Goal: Task Accomplishment & Management: Manage account settings

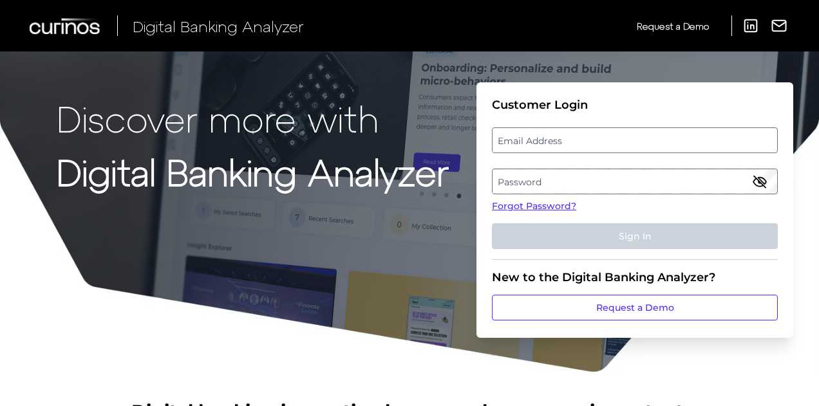
click at [607, 141] on label "Email Address" at bounding box center [635, 140] width 284 height 23
click at [607, 141] on input "email" at bounding box center [635, 141] width 286 height 26
click at [614, 146] on input "Email Address" at bounding box center [635, 141] width 286 height 26
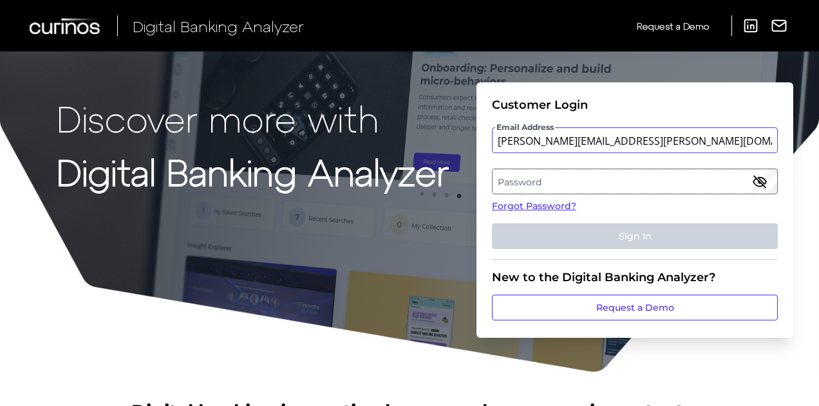
type input "mitali.kripalani@aexp.com"
click at [551, 208] on link "Forgot Password?" at bounding box center [635, 207] width 286 height 14
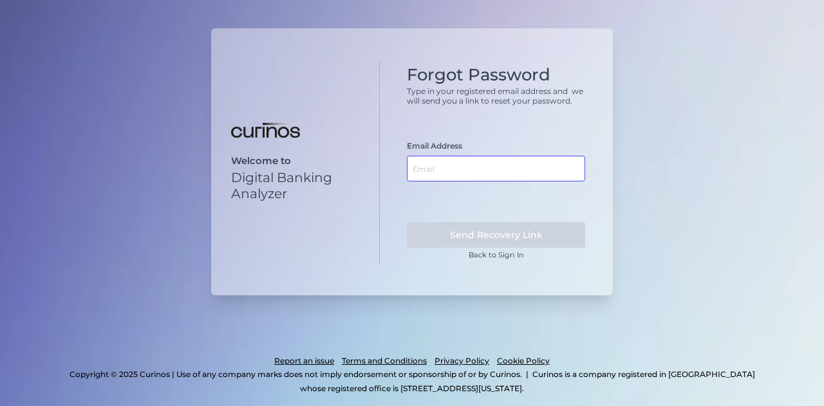
click at [484, 171] on input "text" at bounding box center [496, 169] width 178 height 26
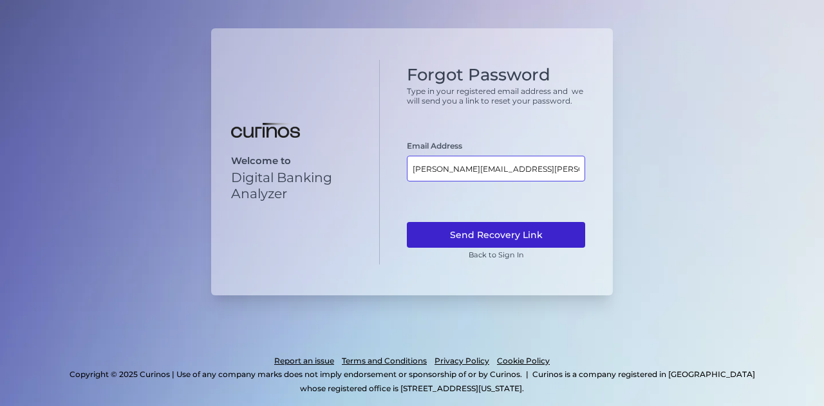
type input "mitali.kripalani@aexp.com"
click at [480, 230] on button "Send Recovery Link" at bounding box center [496, 235] width 178 height 26
